Goal: Task Accomplishment & Management: Complete application form

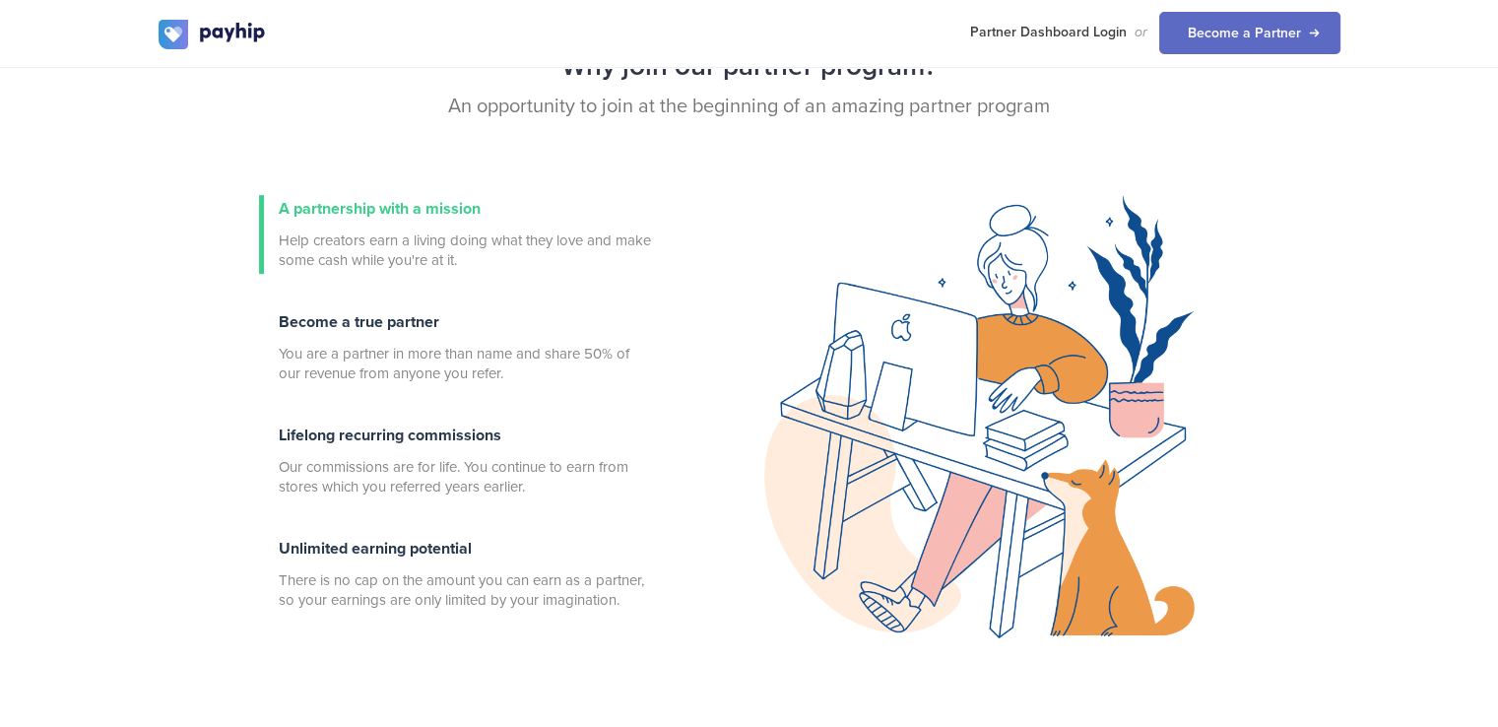
scroll to position [656, 0]
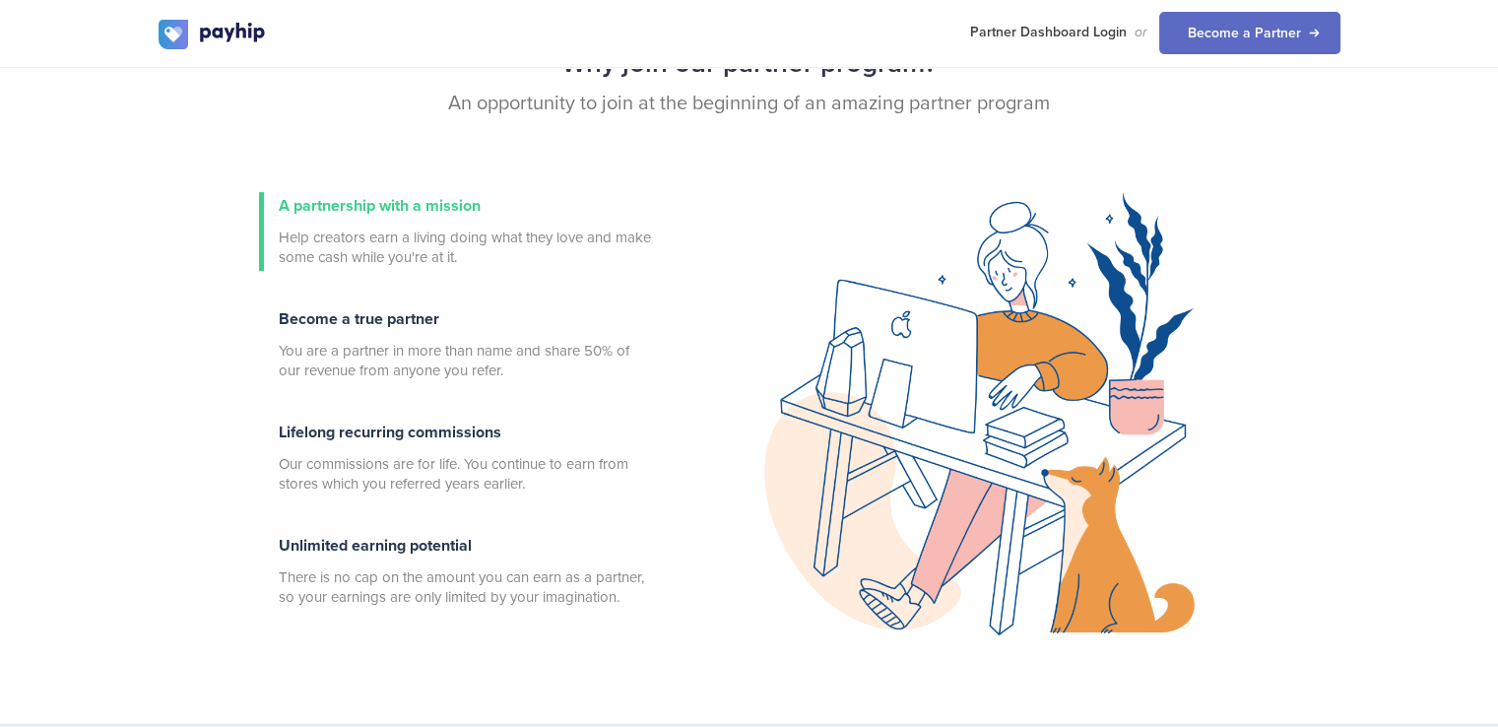
drag, startPoint x: 619, startPoint y: 367, endPoint x: 98, endPoint y: 378, distance: 521.0
click at [98, 379] on div "Why join our partner program? An opportunity to join at the beginning of an ama…" at bounding box center [749, 342] width 1498 height 766
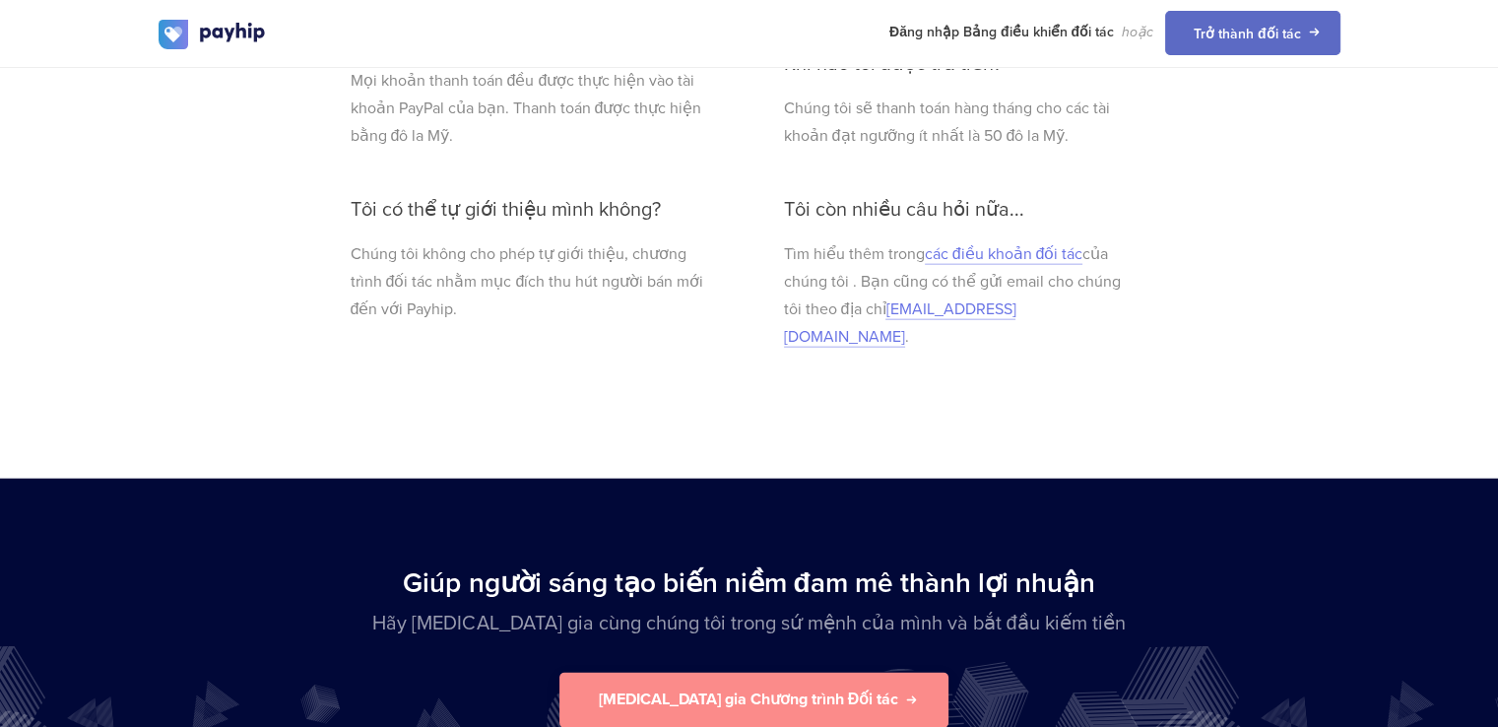
scroll to position [4743, 0]
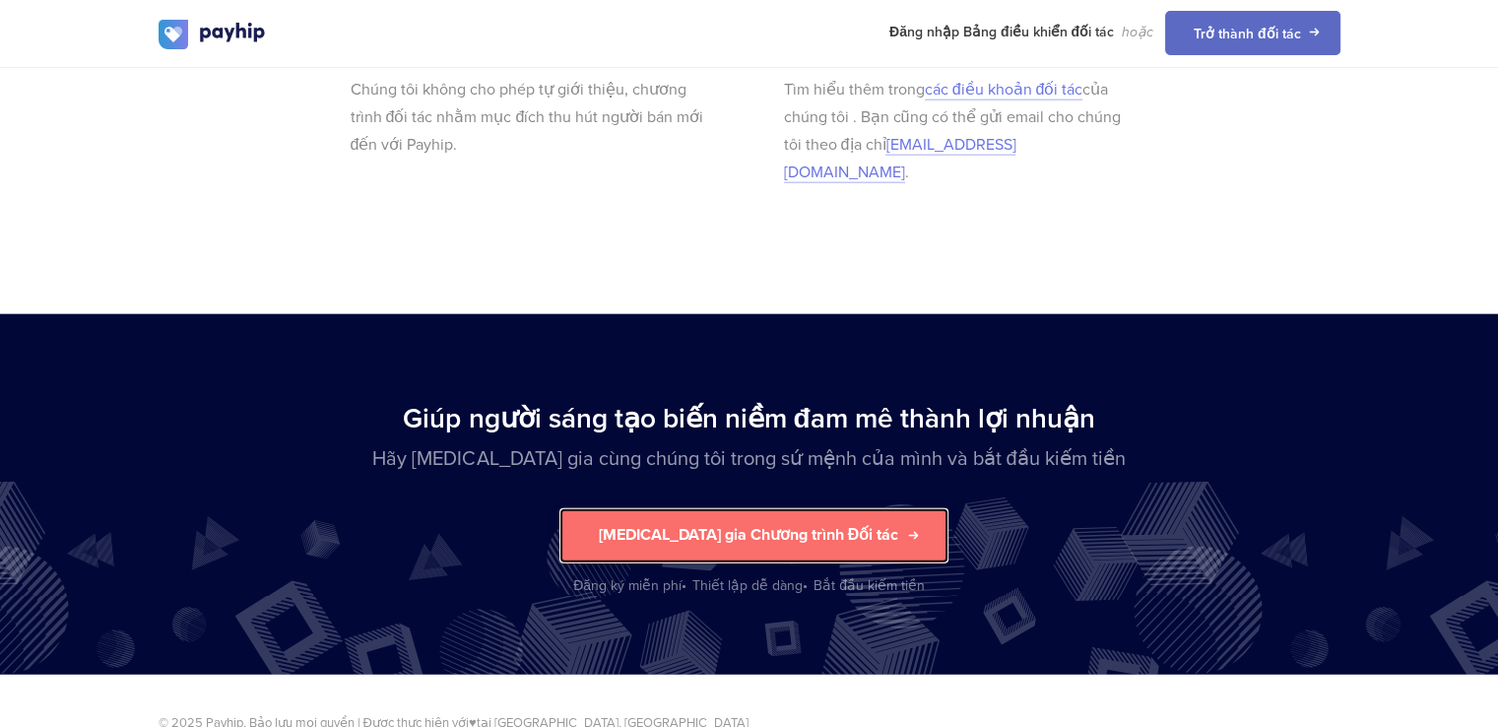
click at [803, 526] on font "[MEDICAL_DATA] gia Chương trình Đối tác" at bounding box center [749, 536] width 300 height 20
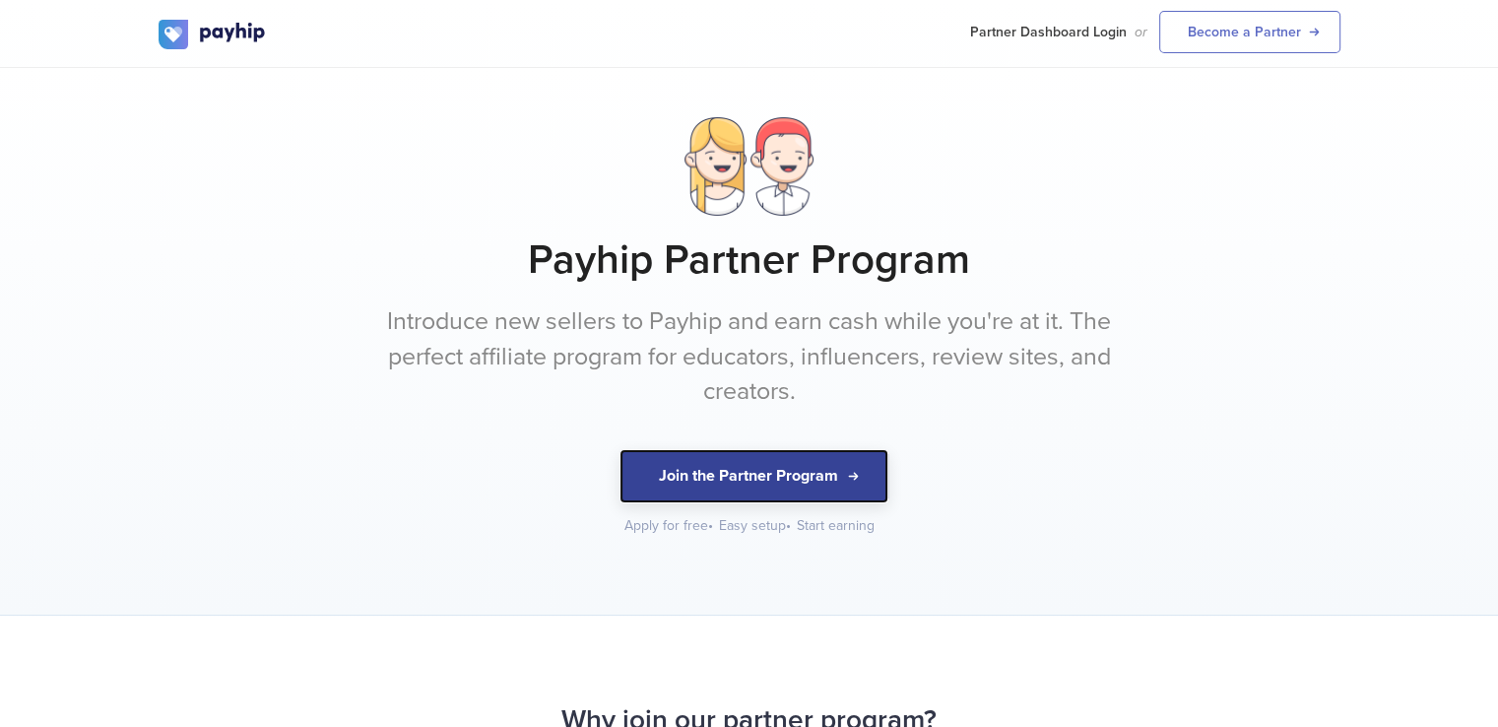
click at [792, 470] on button "Join the Partner Program" at bounding box center [753, 476] width 269 height 54
